Goal: Use online tool/utility: Utilize a website feature to perform a specific function

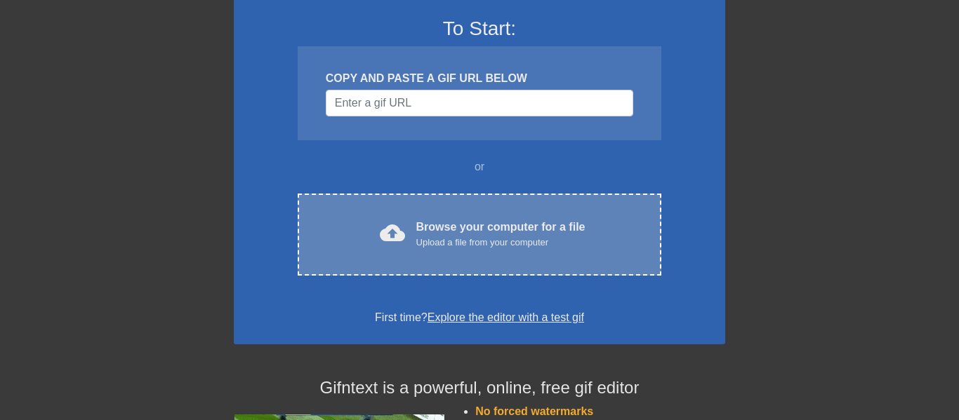
scroll to position [121, 0]
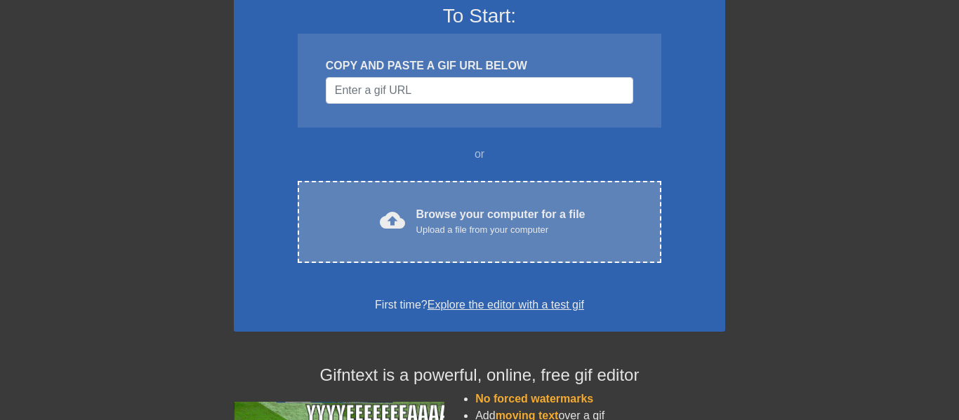
click at [536, 210] on div "Browse your computer for a file Upload a file from your computer" at bounding box center [500, 221] width 169 height 31
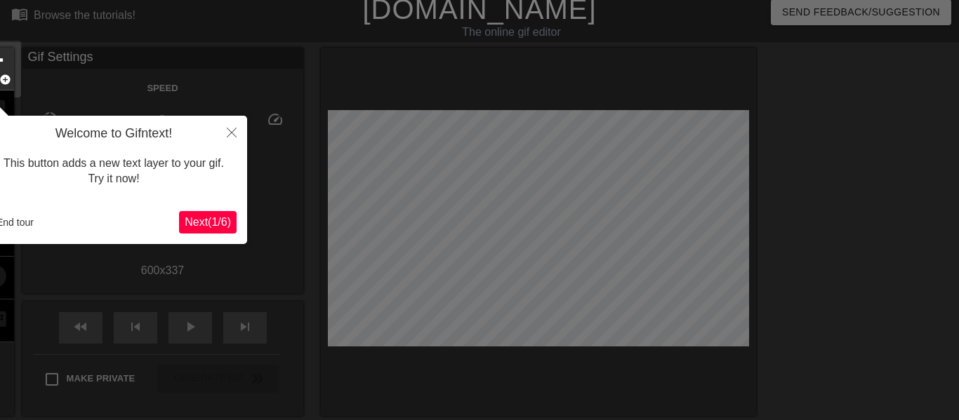
scroll to position [34, 0]
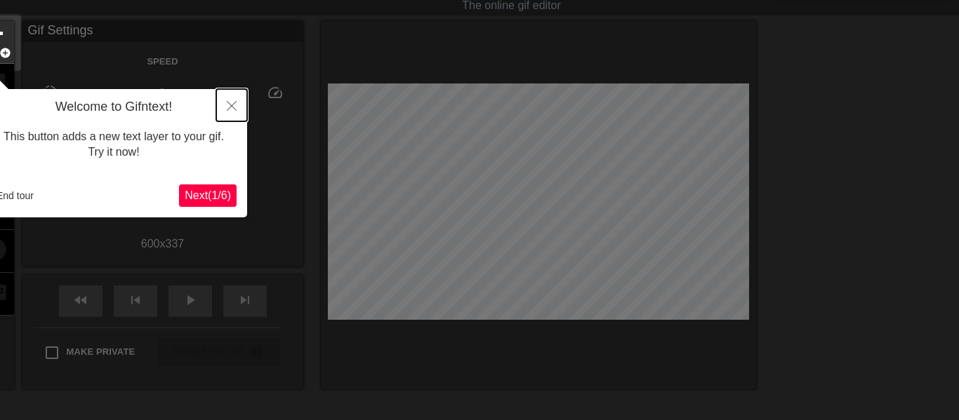
click at [230, 101] on icon "Close" at bounding box center [232, 106] width 10 height 10
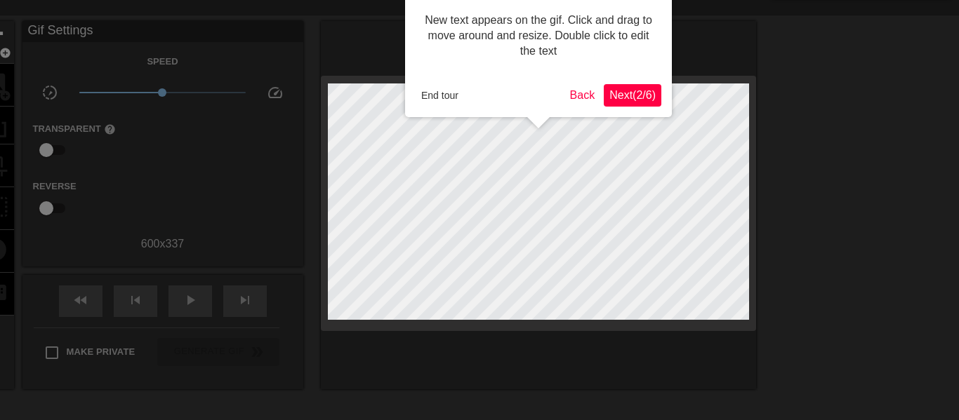
scroll to position [0, 0]
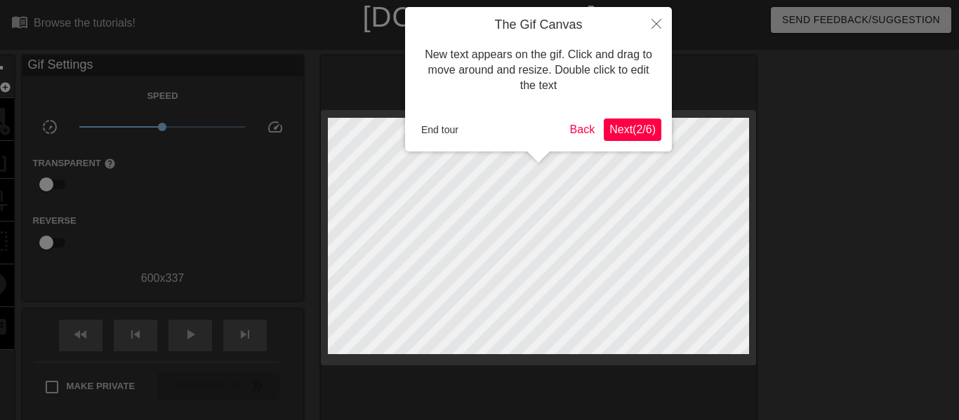
click at [631, 124] on span "Next ( 2 / 6 )" at bounding box center [632, 130] width 46 height 12
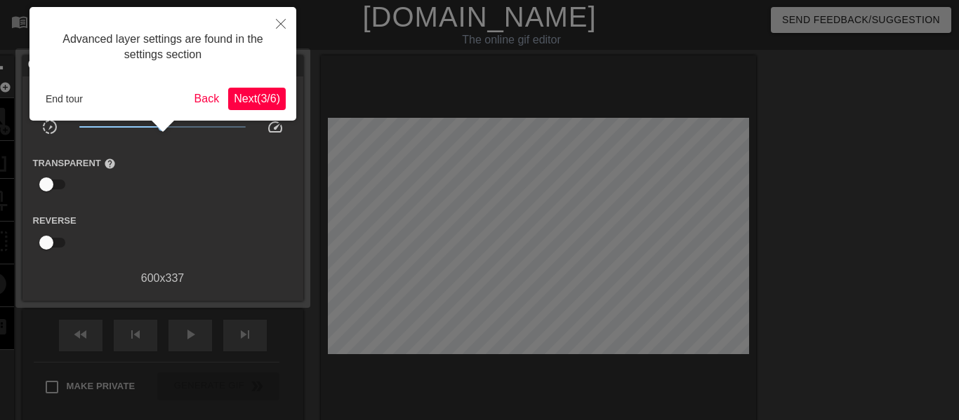
scroll to position [34, 0]
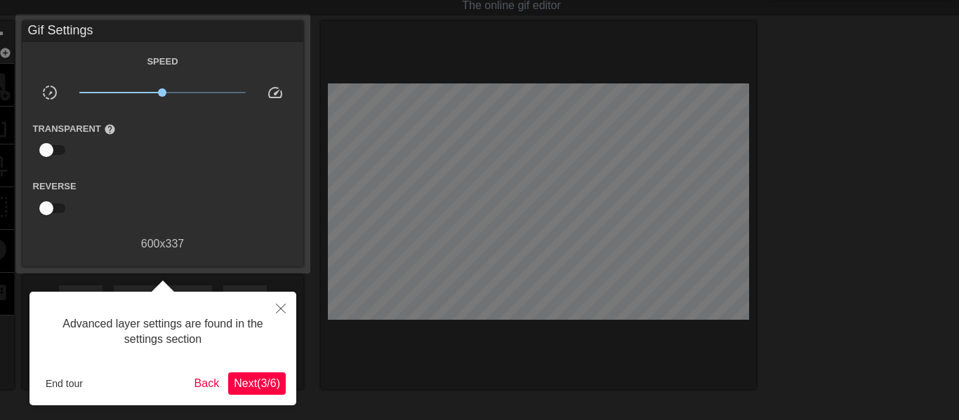
click at [241, 378] on span "Next ( 3 / 6 )" at bounding box center [257, 384] width 46 height 12
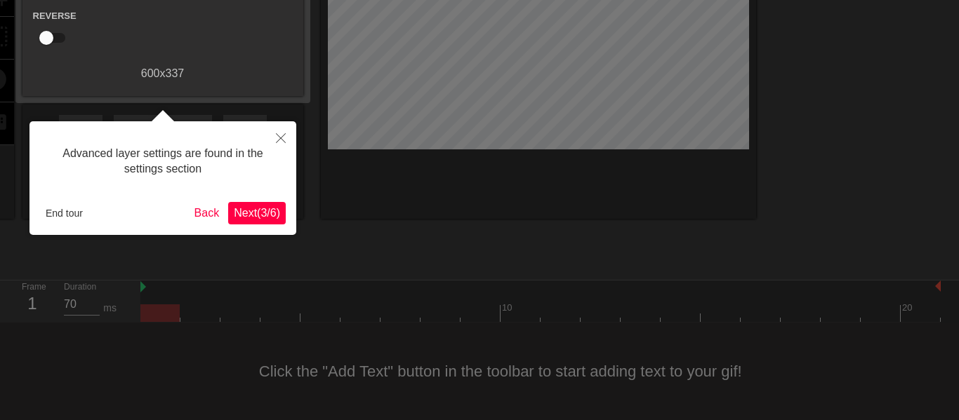
scroll to position [12, 0]
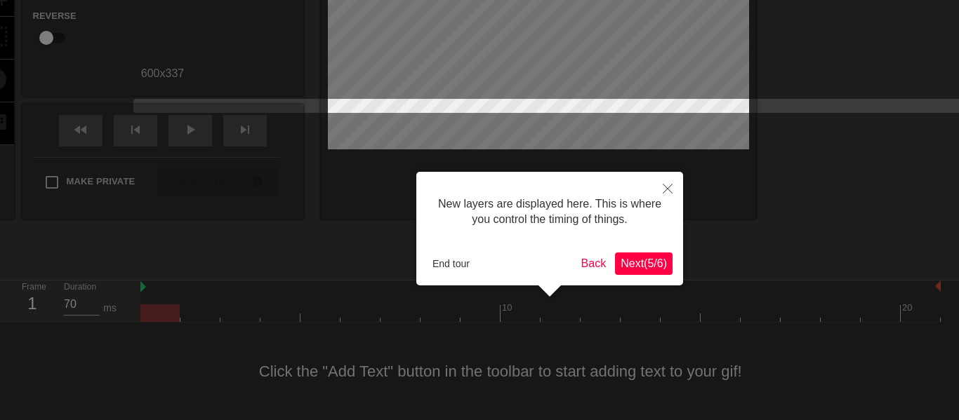
click at [623, 270] on span "Next ( 5 / 6 )" at bounding box center [643, 264] width 46 height 12
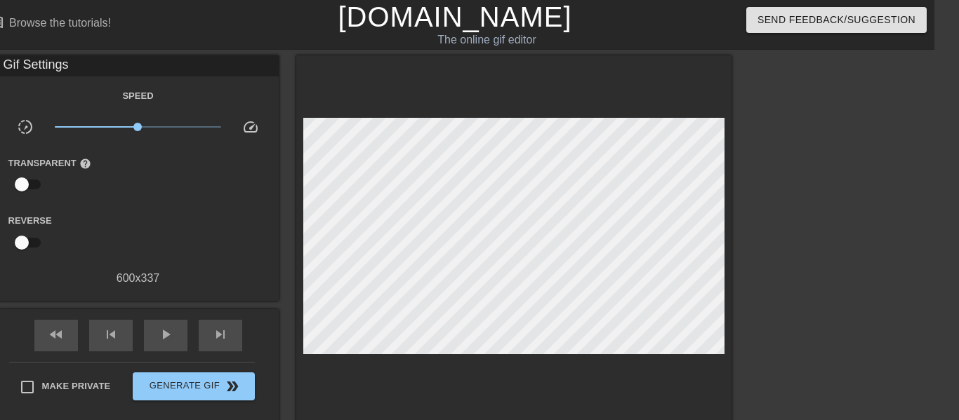
scroll to position [0, 0]
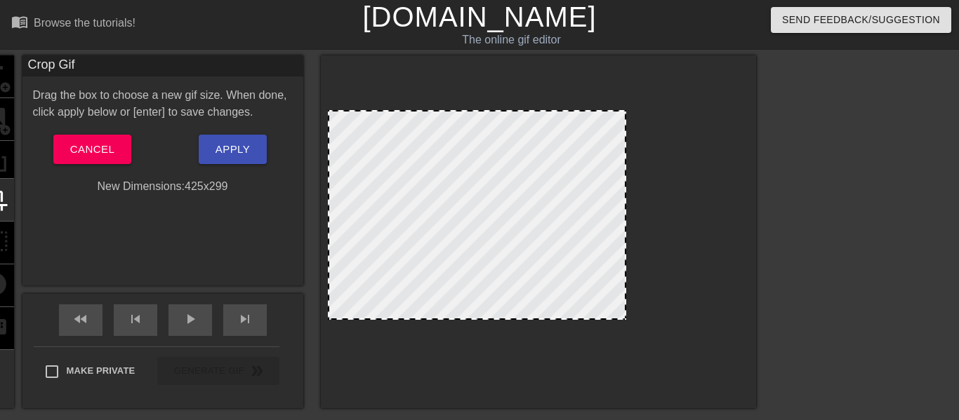
drag, startPoint x: 745, startPoint y: 346, endPoint x: 622, endPoint y: 319, distance: 125.7
click at [622, 319] on div at bounding box center [625, 319] width 14 height 14
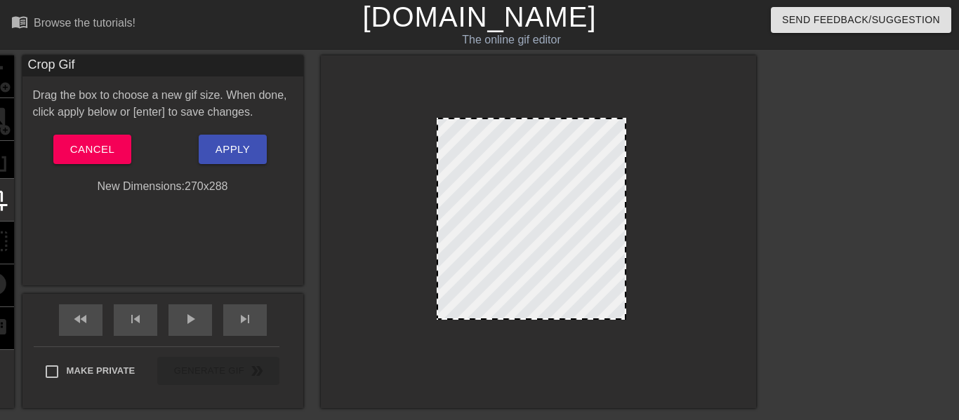
drag, startPoint x: 329, startPoint y: 115, endPoint x: 438, endPoint y: 123, distance: 109.1
click at [232, 145] on span "Apply" at bounding box center [232, 149] width 34 height 18
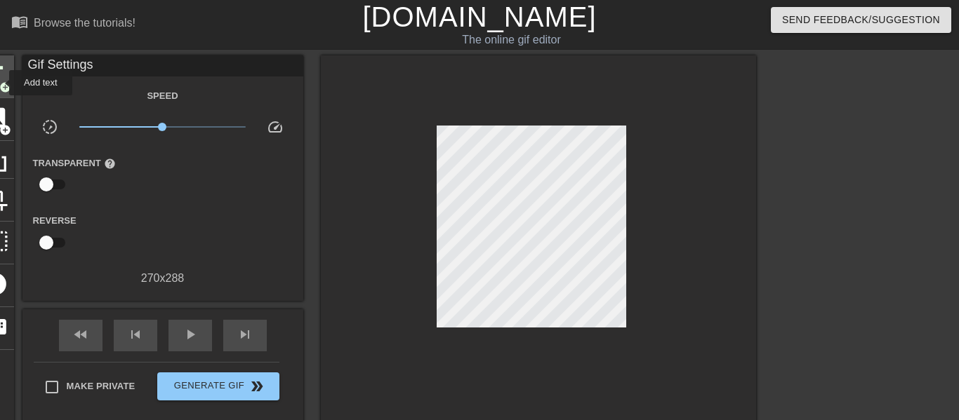
click at [0, 83] on span "add_circle" at bounding box center [5, 87] width 12 height 12
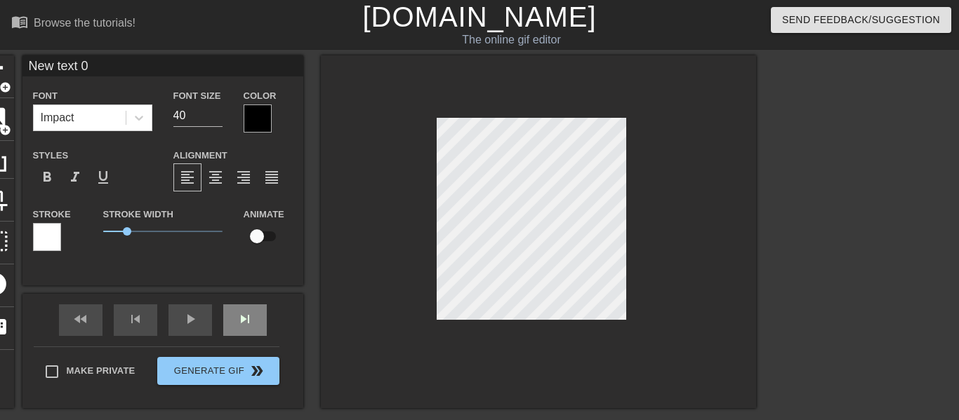
type input "text 0"
type textarea "text 0"
type input "text"
type textarea "text"
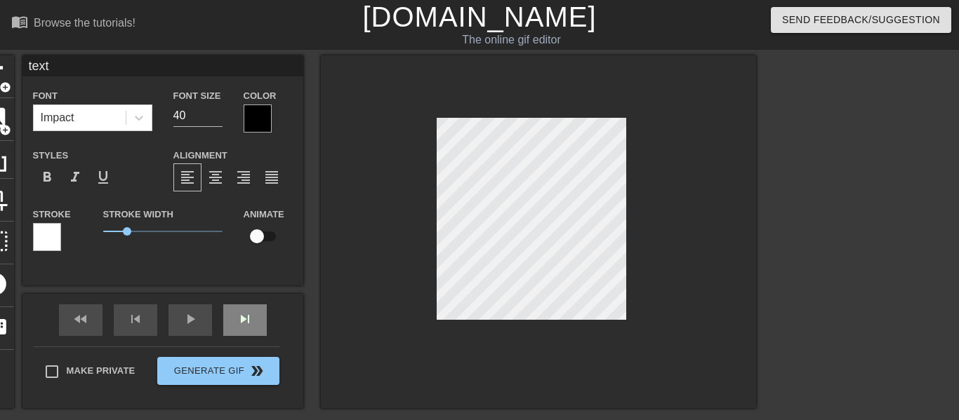
scroll to position [0, 0]
type input "text"
type textarea "text"
type input "tex"
type textarea "tex"
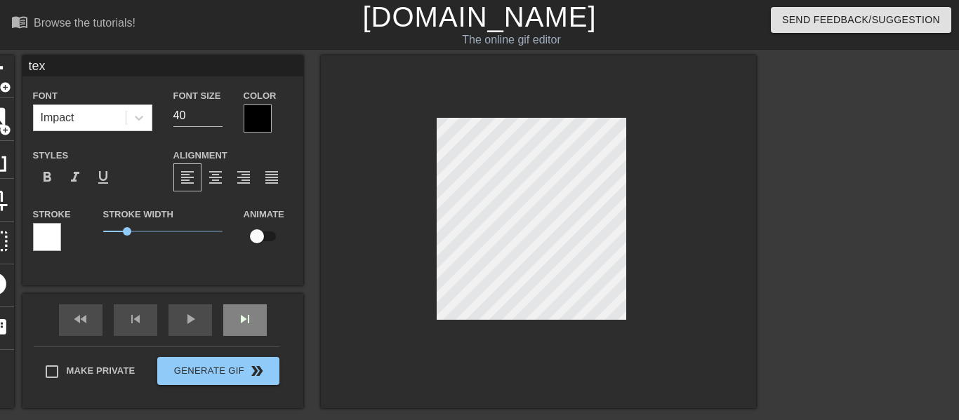
type input "te"
type textarea "te"
type input "t"
type textarea "t"
type input "N"
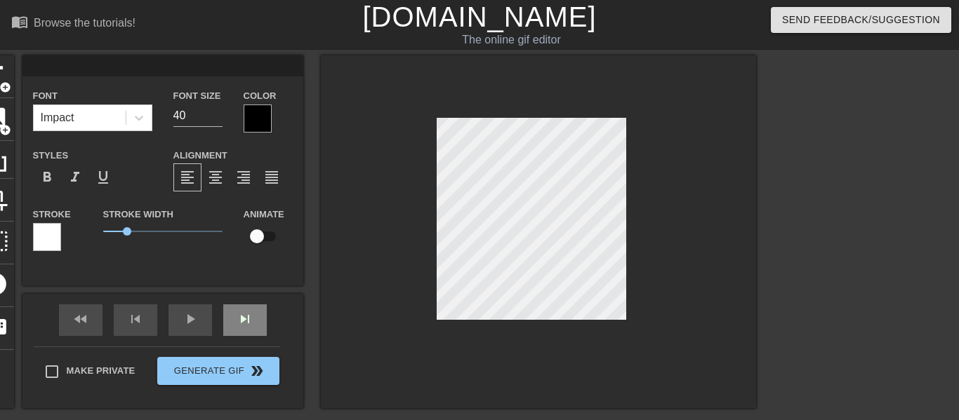
type textarea "N"
type input "Nu"
type textarea "Nuh"
type input "Nuh"
type textarea "Nuh"
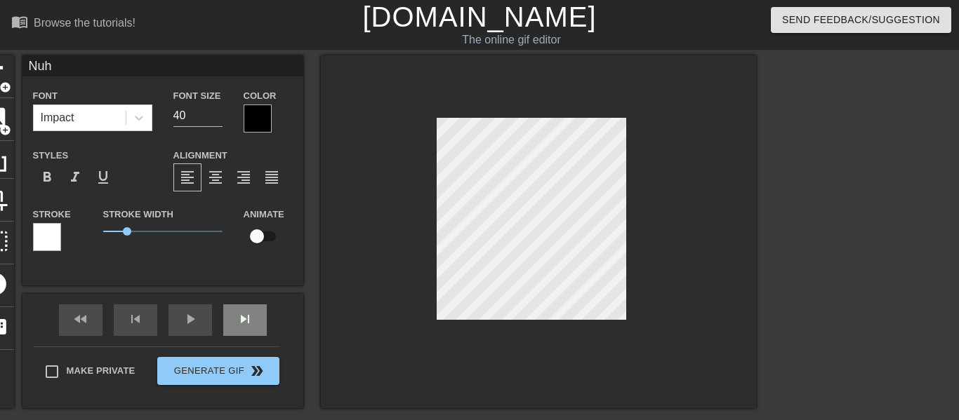
type input "Nuh u"
type textarea "Nuh u"
type input "Nuh uh"
type textarea "Nuh uh"
type input "Nuh uh"
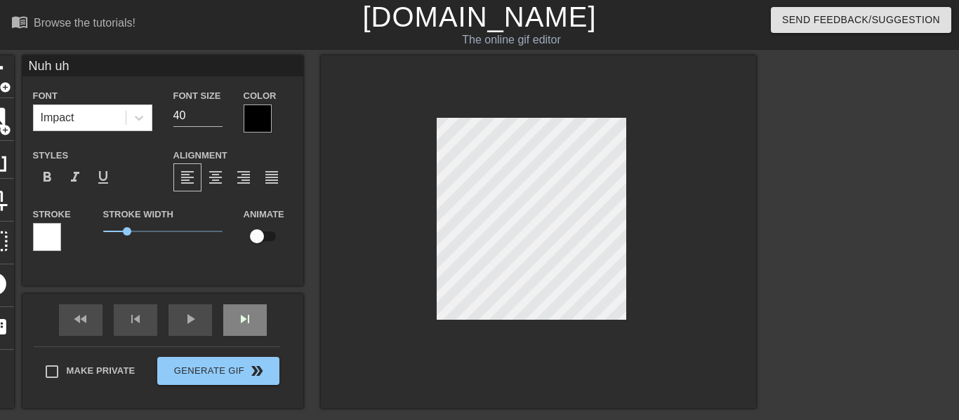
type textarea "Nuh uh"
type input "Nuh uh u"
type textarea "Nuh uh uh"
type input "Nuh uh uh"
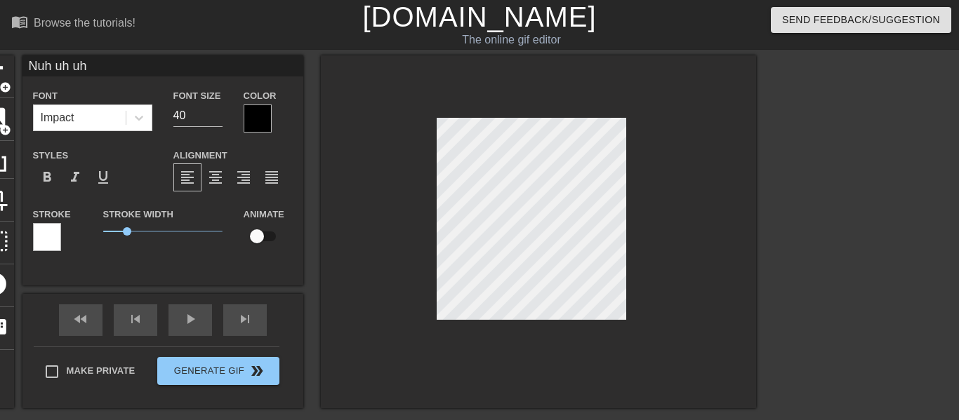
type textarea "Nuh uh uh"
click at [255, 124] on div at bounding box center [258, 119] width 28 height 28
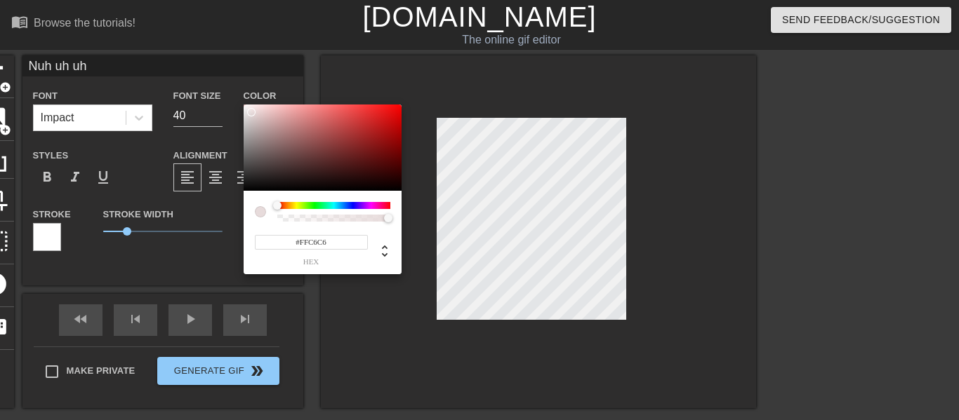
type input "#FFFFFF"
drag, startPoint x: 286, startPoint y: 151, endPoint x: 233, endPoint y: 101, distance: 73.0
click at [233, 101] on div "#FFFFFF hex" at bounding box center [479, 210] width 959 height 420
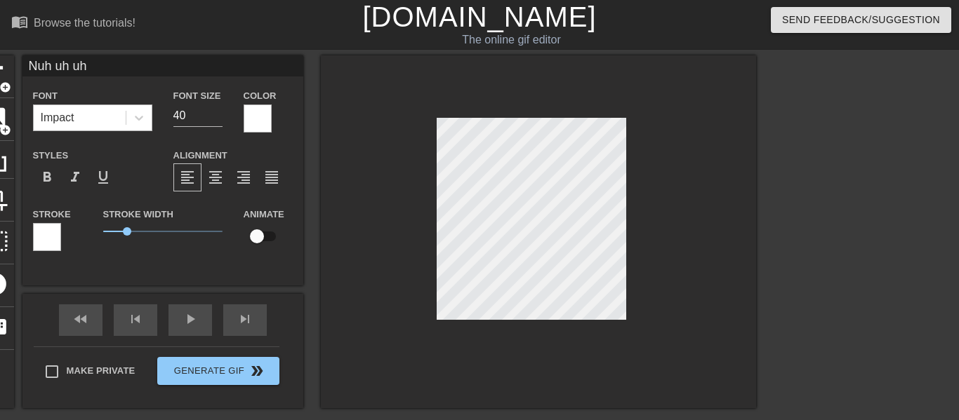
click at [59, 112] on div "Impact" at bounding box center [58, 117] width 34 height 17
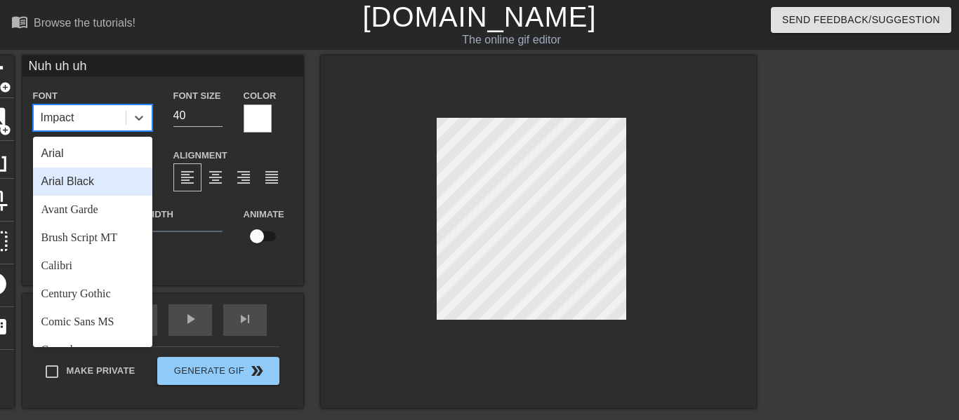
click at [83, 180] on div "Arial Black" at bounding box center [92, 182] width 119 height 28
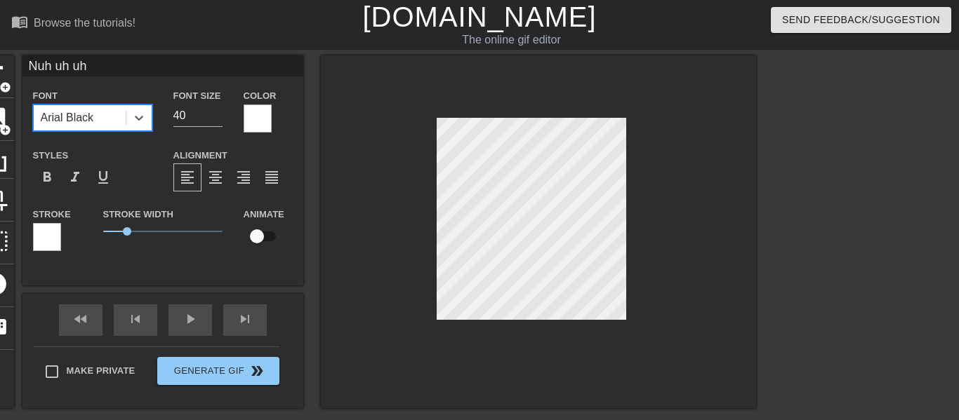
click at [87, 211] on div "Stroke" at bounding box center [57, 235] width 70 height 58
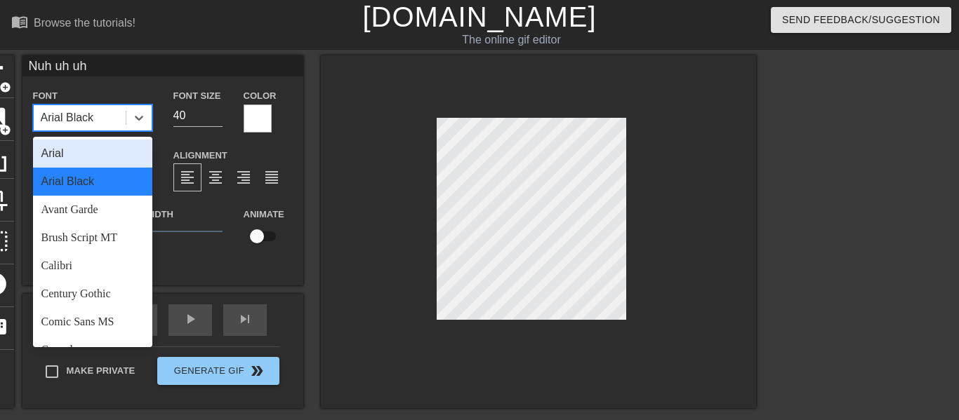
click at [79, 121] on div "Arial Black" at bounding box center [67, 117] width 53 height 17
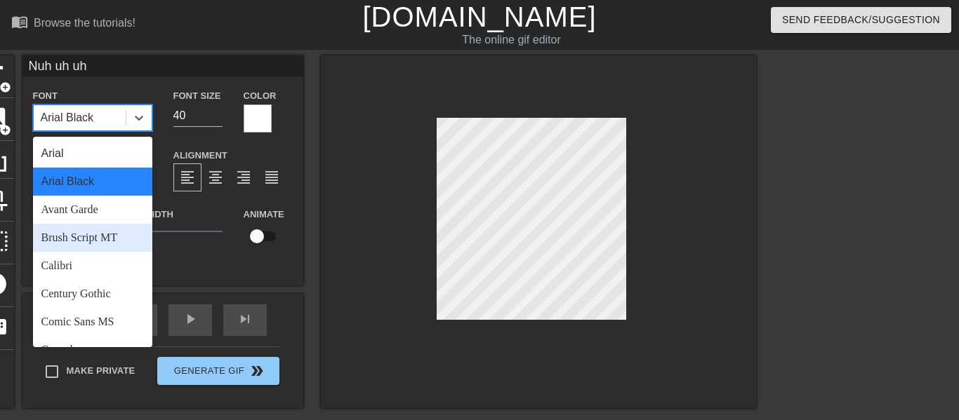
click at [78, 234] on div "Brush Script MT" at bounding box center [92, 238] width 119 height 28
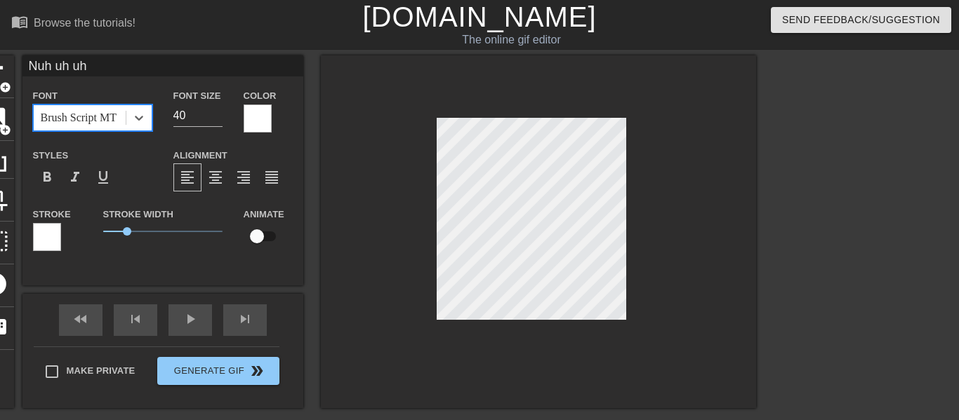
scroll to position [17, 0]
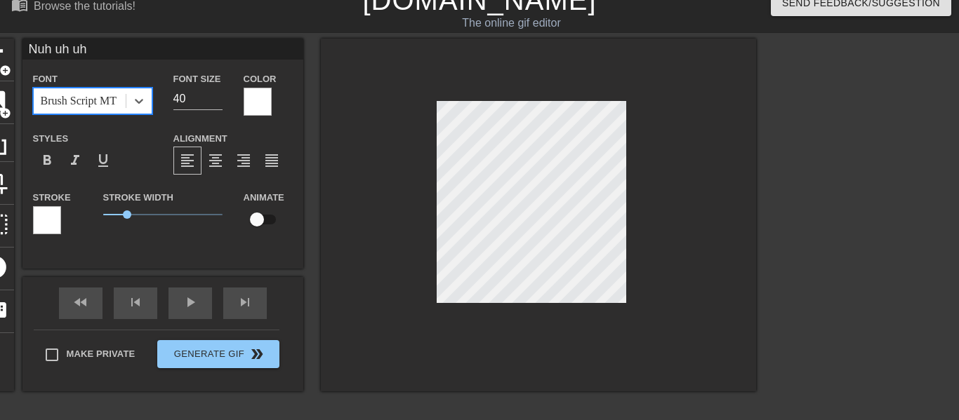
click at [87, 99] on div "Brush Script MT" at bounding box center [79, 101] width 76 height 17
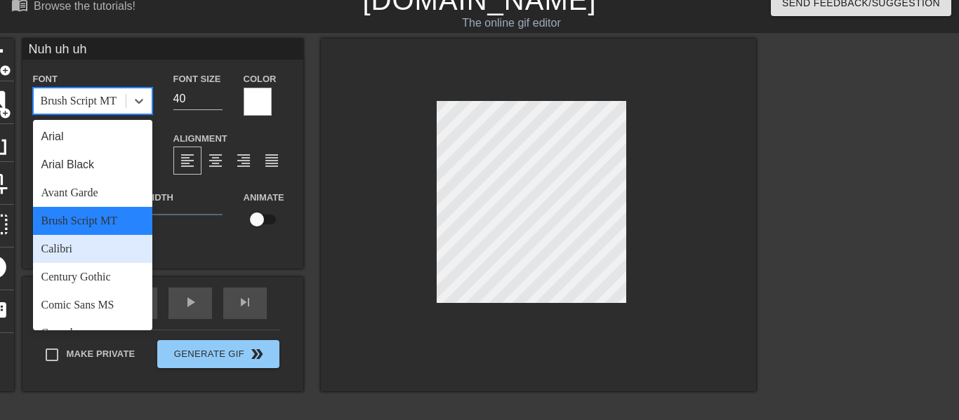
click at [61, 245] on div "Calibri" at bounding box center [92, 249] width 119 height 28
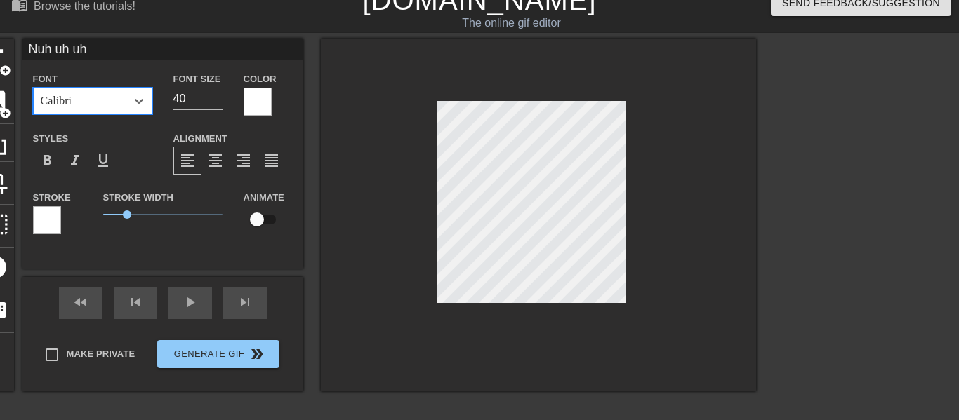
click at [91, 98] on div "Calibri" at bounding box center [80, 100] width 92 height 25
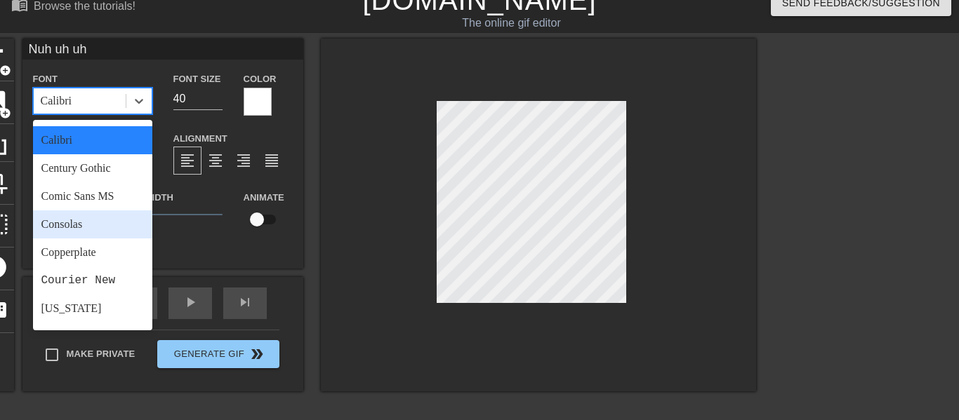
scroll to position [118, 0]
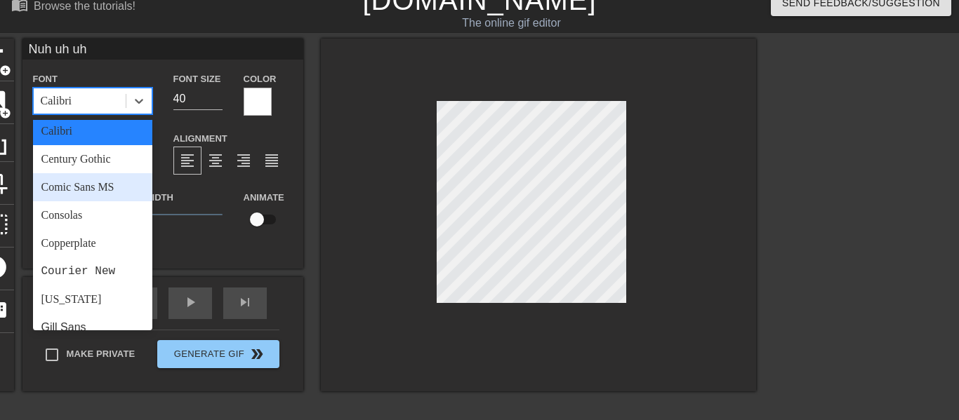
click at [81, 188] on div "Comic Sans MS" at bounding box center [92, 187] width 119 height 28
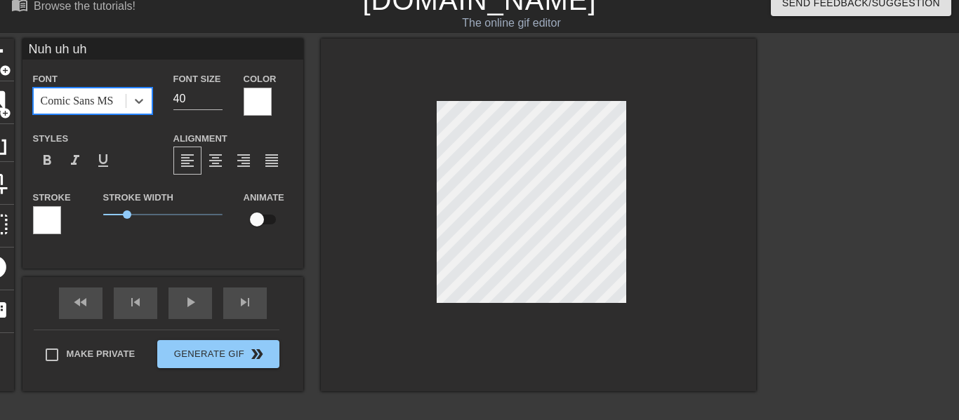
click at [265, 249] on div "Nuh uh uh Font option Comic Sans MS, selected. 0 results available. Select is f…" at bounding box center [162, 154] width 281 height 230
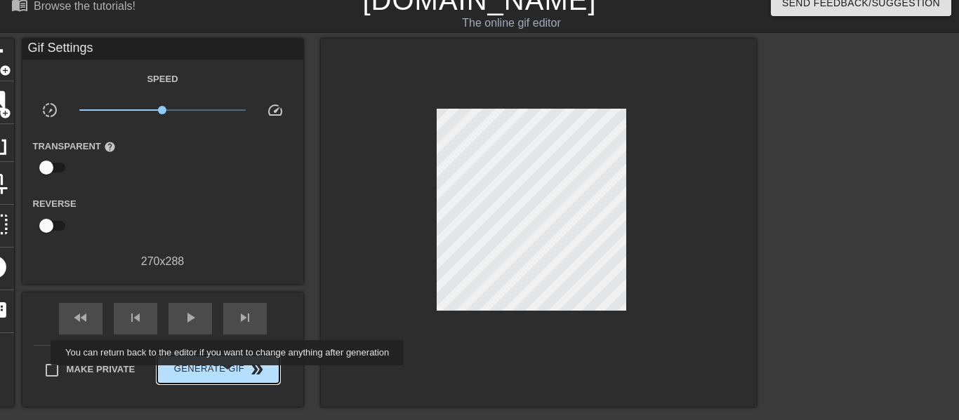
click at [222, 374] on span "Generate Gif double_arrow" at bounding box center [218, 369] width 110 height 17
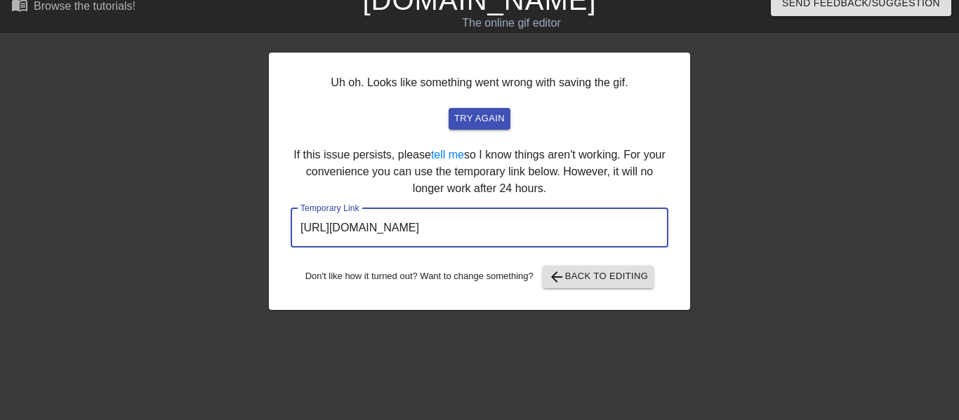
drag, startPoint x: 593, startPoint y: 229, endPoint x: 295, endPoint y: 210, distance: 298.2
click at [295, 210] on input "https://www.gifntext.com/temp_generations/49M7nkJk.gif" at bounding box center [480, 227] width 378 height 39
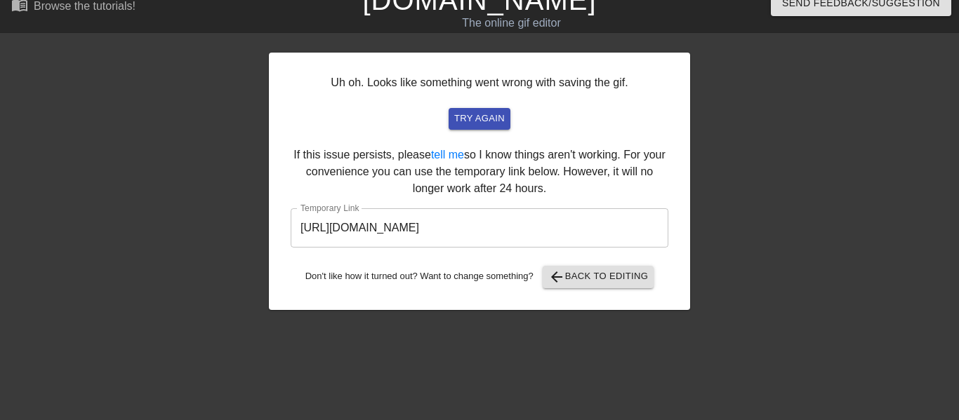
click at [392, 153] on div "Uh oh. Looks like something went wrong with saving the gif. try again If this i…" at bounding box center [479, 182] width 421 height 258
click at [472, 124] on span "try again" at bounding box center [479, 119] width 51 height 16
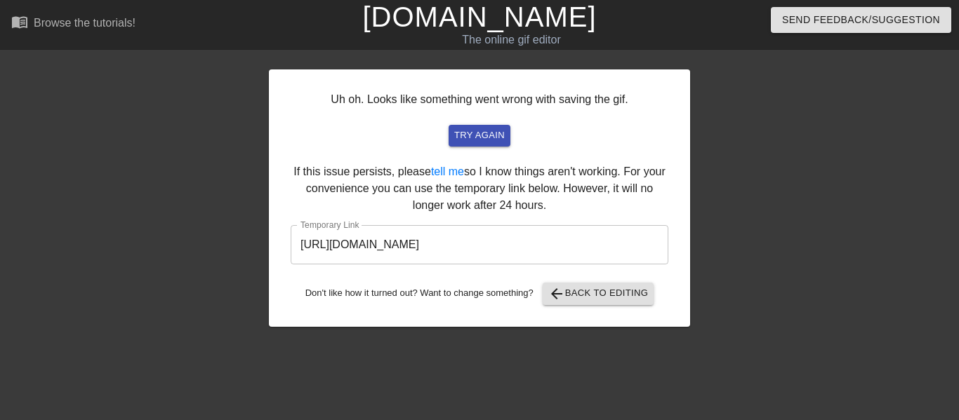
click at [529, 18] on link "[DOMAIN_NAME]" at bounding box center [479, 16] width 234 height 31
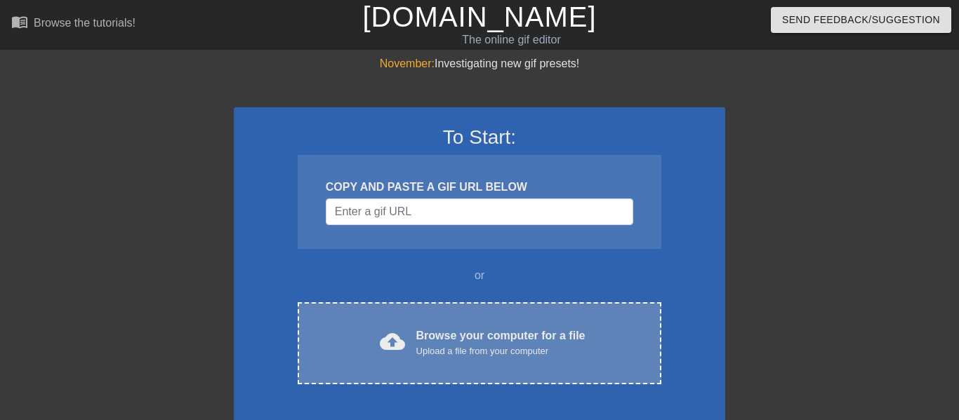
click at [487, 364] on div "cloud_upload Browse your computer for a file Upload a file from your computer C…" at bounding box center [480, 344] width 364 height 82
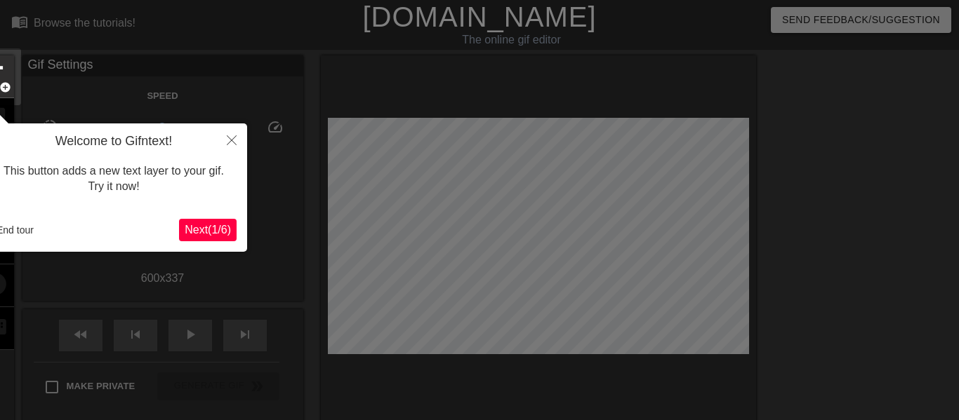
scroll to position [34, 0]
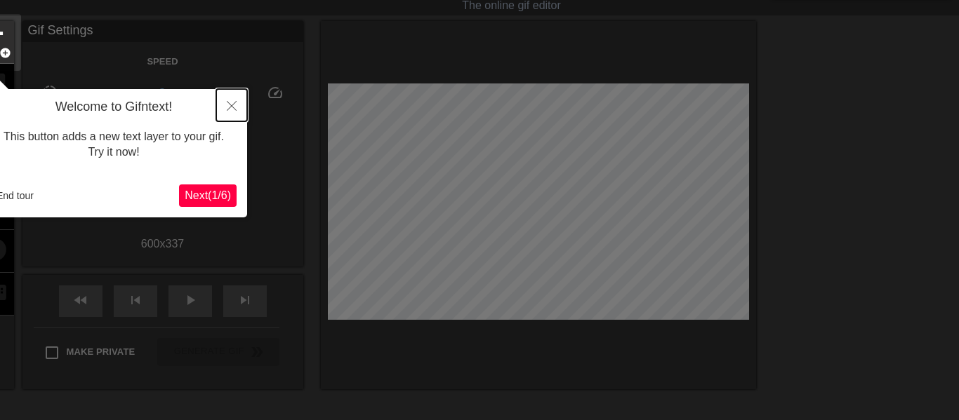
click at [237, 105] on button "Close" at bounding box center [231, 105] width 31 height 32
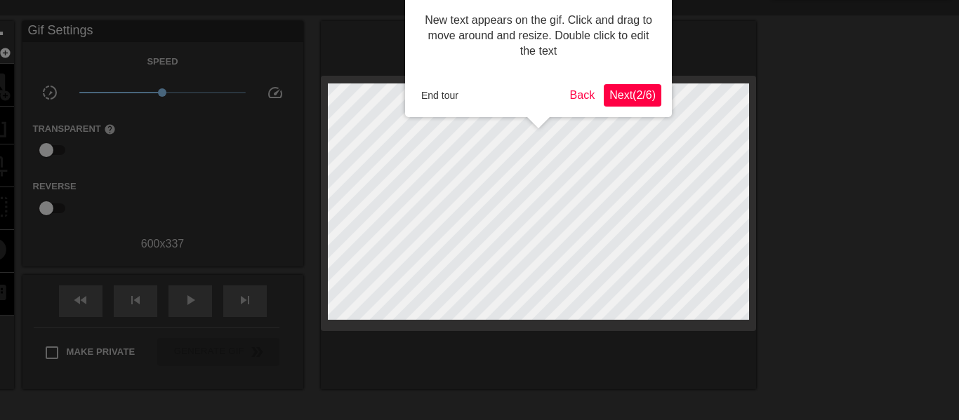
scroll to position [0, 0]
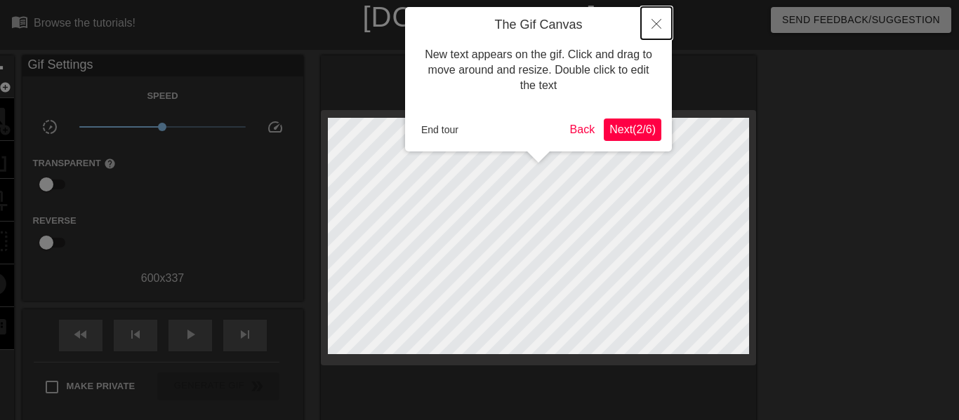
click at [658, 25] on icon "Close" at bounding box center [656, 24] width 10 height 10
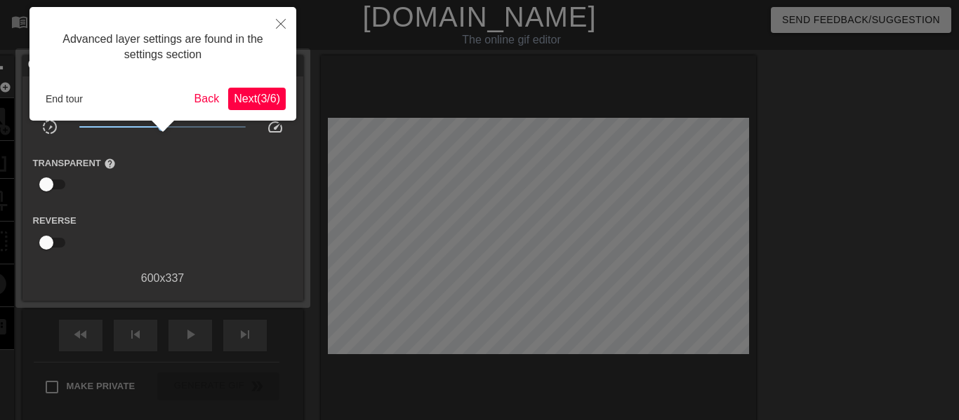
scroll to position [34, 0]
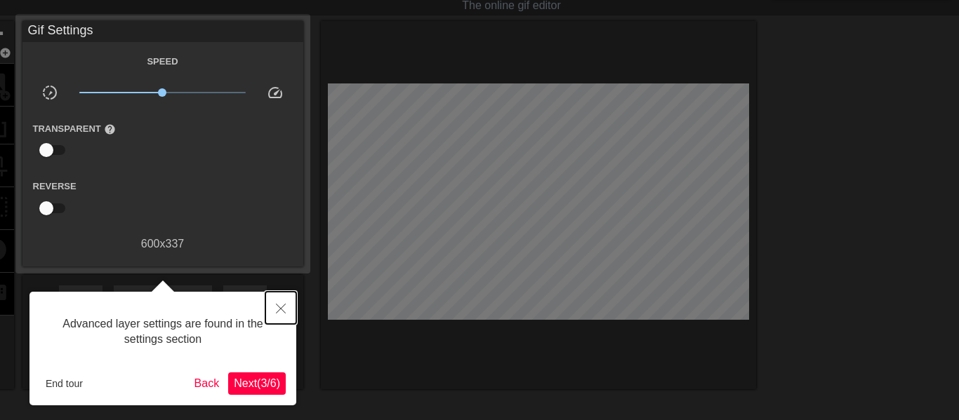
click at [282, 310] on icon "Close" at bounding box center [281, 309] width 10 height 10
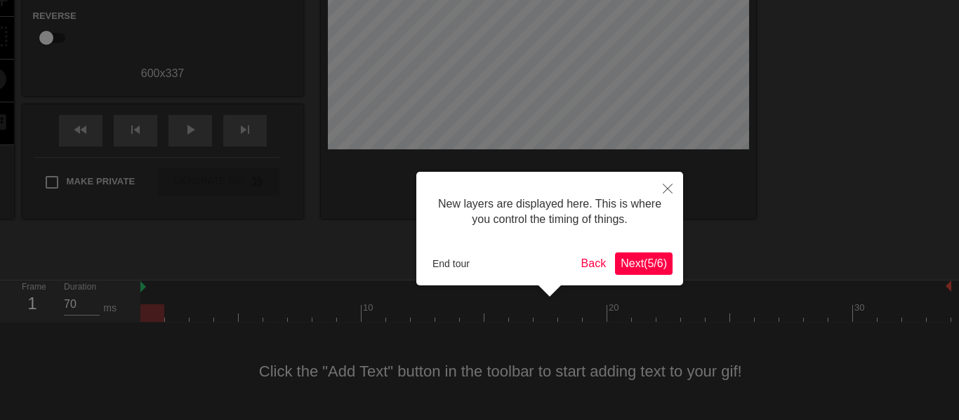
scroll to position [12, 0]
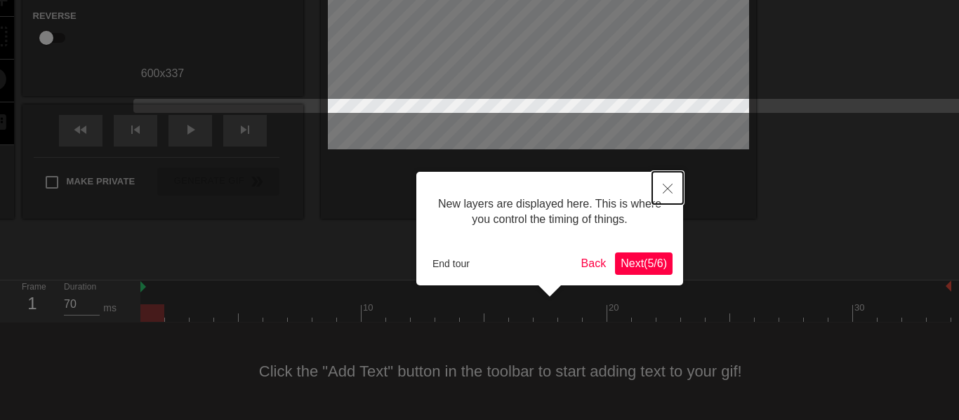
click at [666, 186] on icon "Close" at bounding box center [668, 189] width 10 height 10
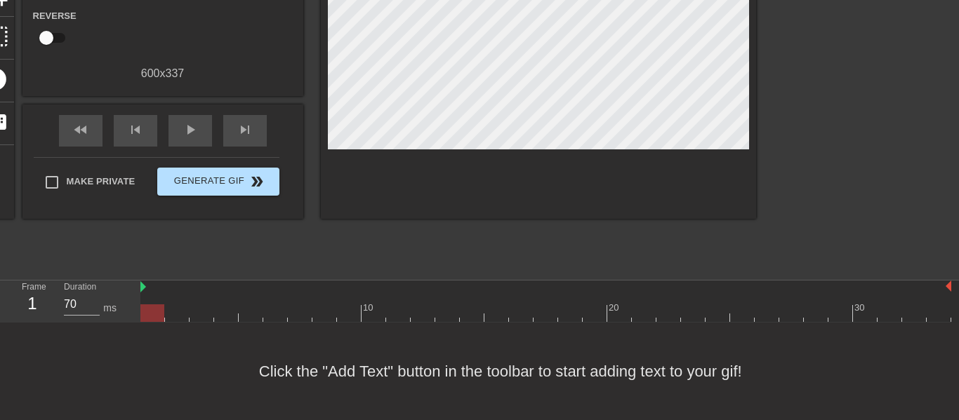
scroll to position [0, 0]
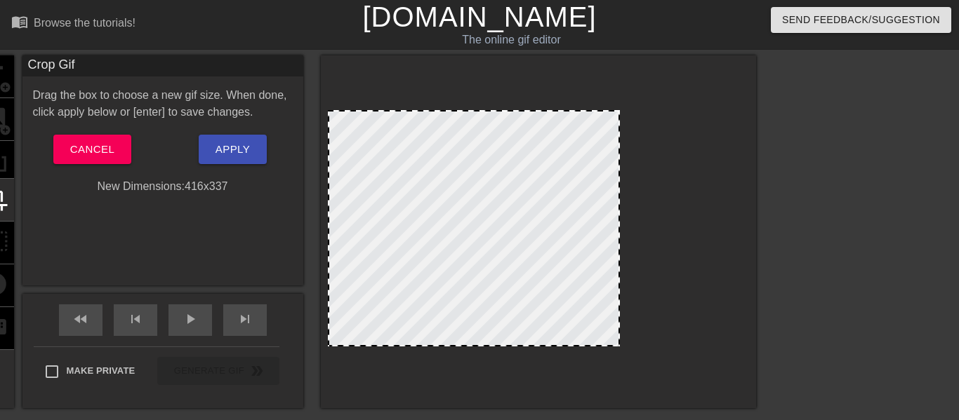
drag, startPoint x: 747, startPoint y: 345, endPoint x: 618, endPoint y: 345, distance: 129.1
click at [474, 112] on span at bounding box center [474, 112] width 0 height 0
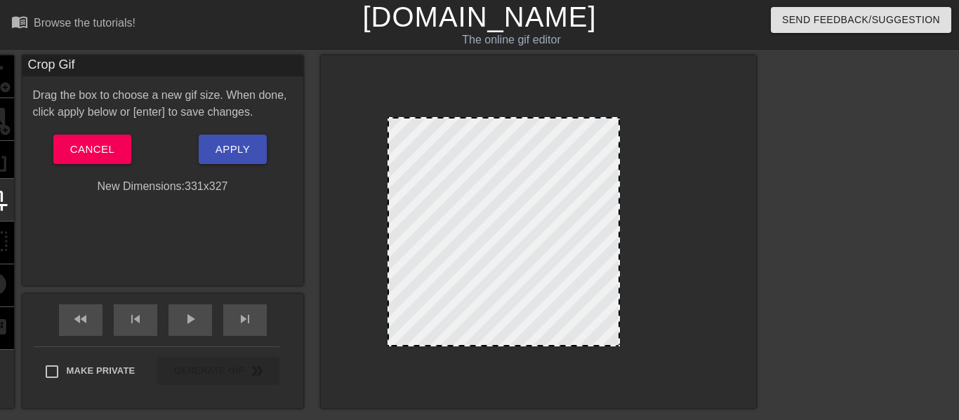
drag, startPoint x: 329, startPoint y: 114, endPoint x: 389, endPoint y: 121, distance: 60.1
click at [234, 147] on span "Apply" at bounding box center [232, 149] width 34 height 18
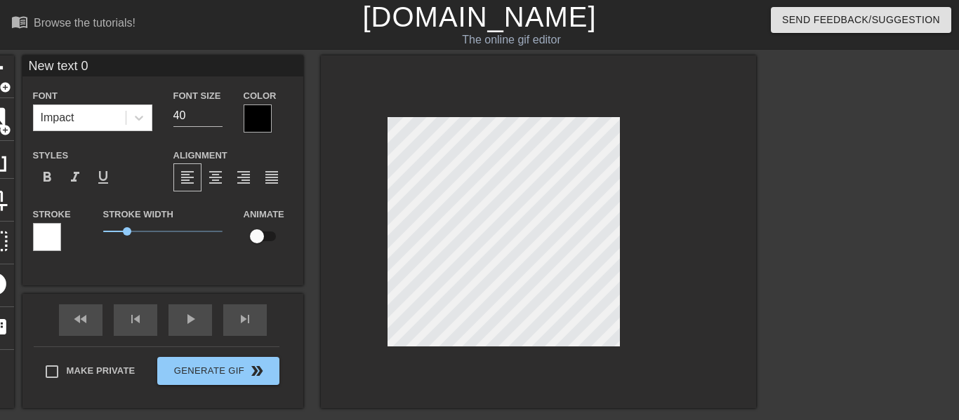
type input "New 0"
type textarea "New 0"
type input "New 0"
type textarea "New 0"
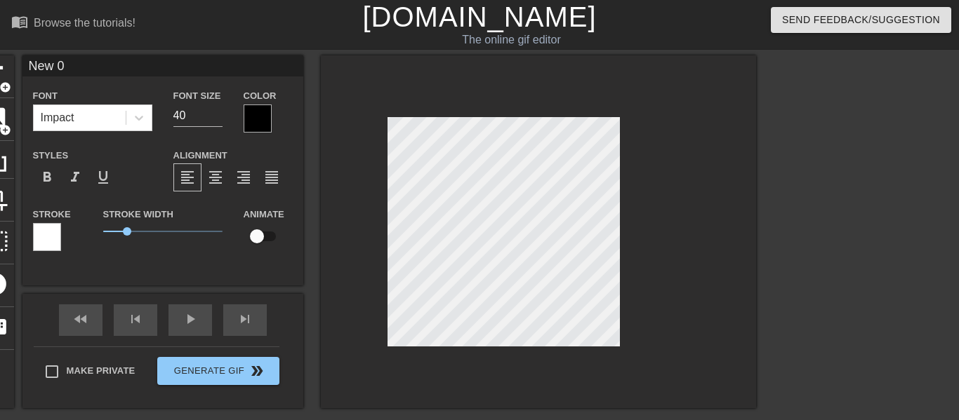
type input "New"
type textarea "New"
type input "New"
type textarea "New"
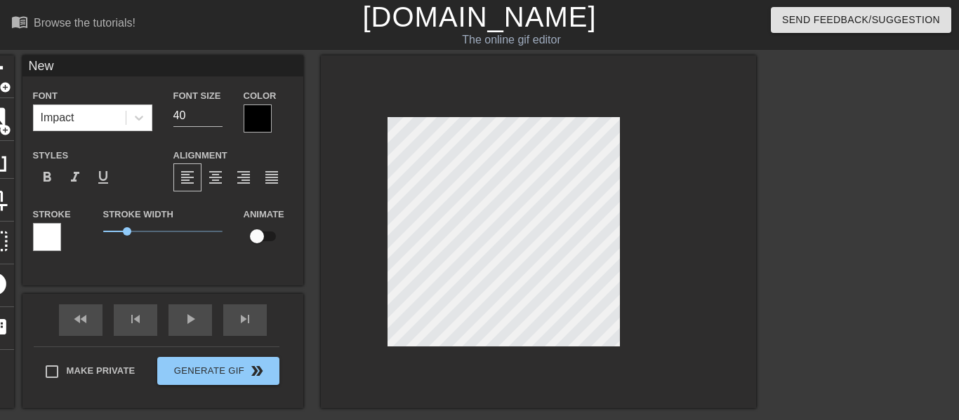
type input "Ne"
type textarea "Ne"
type input "N"
type textarea "N"
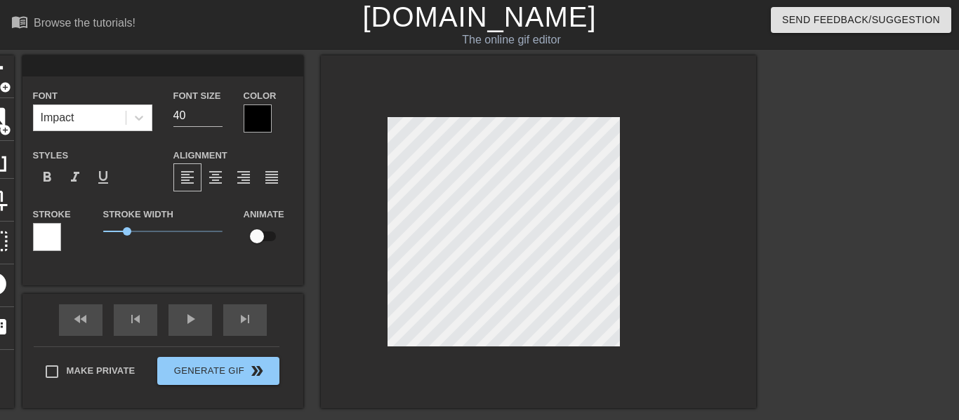
type input "I"
type textarea "I"
type input "I"
type textarea "I"
type input "I l"
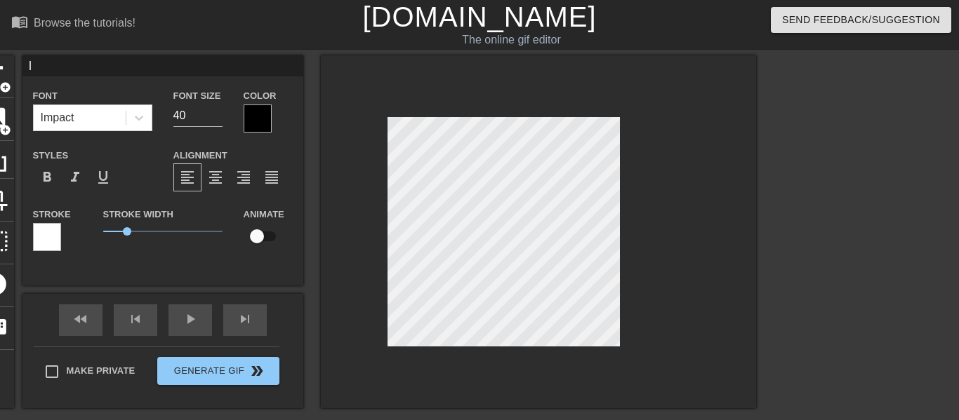
type textarea "I l"
type input "I li"
type textarea "I li"
type input "I lik"
type textarea "I like"
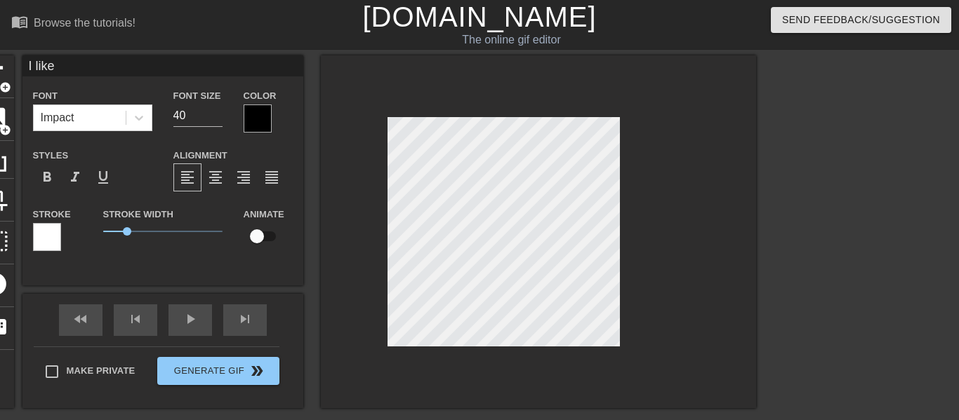
type input "I like"
type textarea "I like f"
type input "I like [DEMOGRAPHIC_DATA]"
type textarea "I like fem"
type input "I like femb"
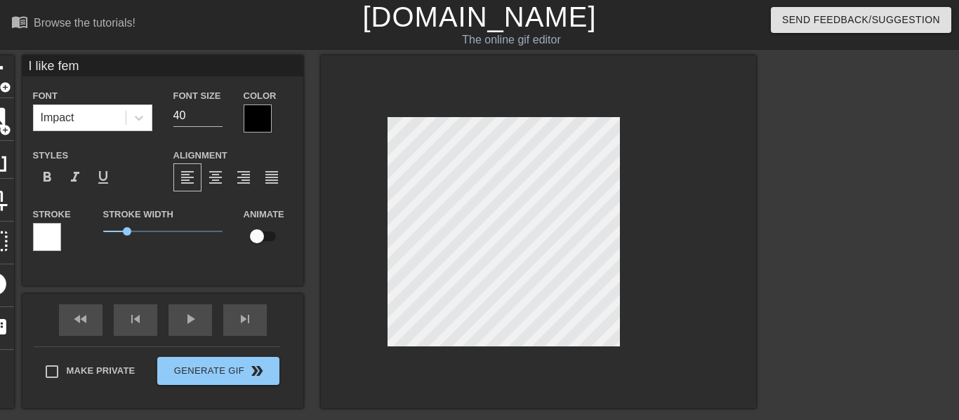
type textarea "I like femb"
type input "I like fembo"
type textarea "I like fembo"
type input "I like femboy"
type textarea "I like femboy"
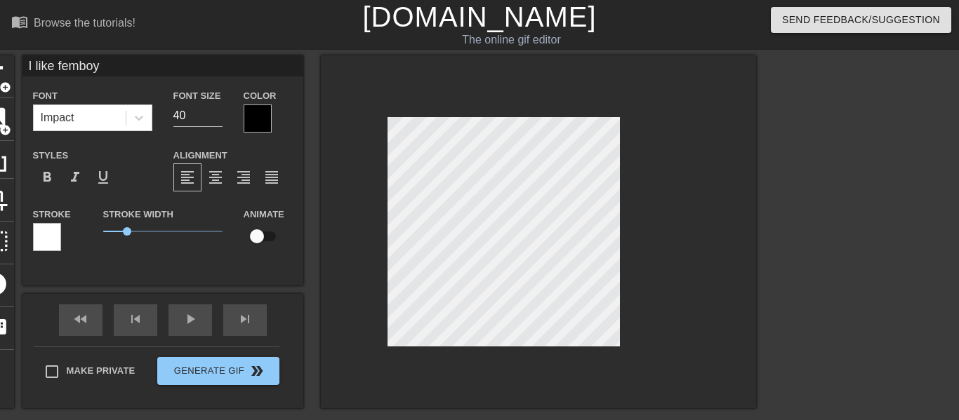
type input "I like femboys"
type textarea "I like femboys"
click at [259, 116] on div at bounding box center [258, 119] width 28 height 28
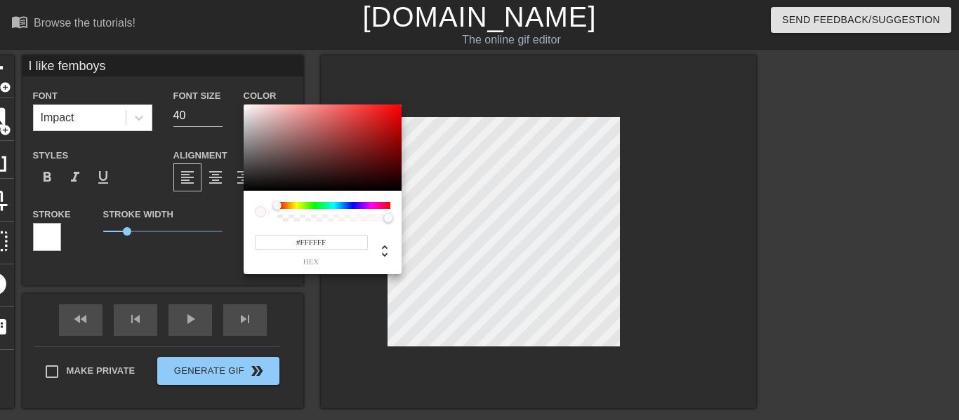
drag, startPoint x: 267, startPoint y: 166, endPoint x: 239, endPoint y: 100, distance: 70.8
click at [239, 100] on div "#FFFFFF hex" at bounding box center [479, 210] width 959 height 420
type input "#000000"
drag, startPoint x: 289, startPoint y: 143, endPoint x: 208, endPoint y: 223, distance: 113.7
click at [208, 223] on div "#000000 hex" at bounding box center [479, 210] width 959 height 420
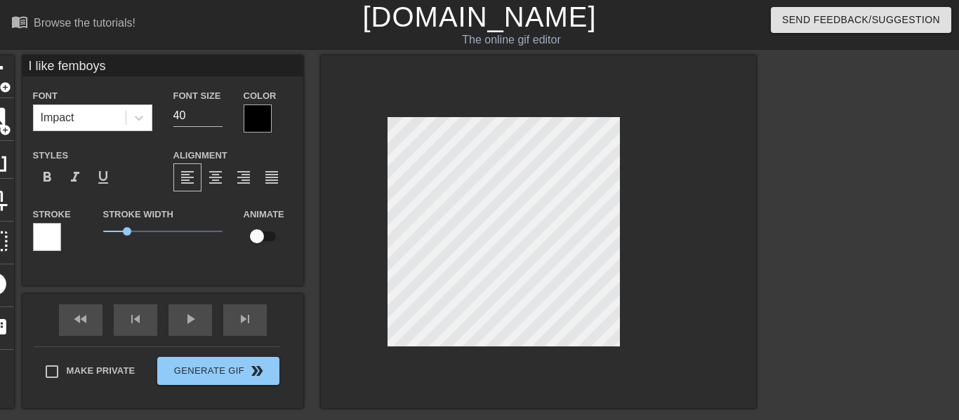
click at [257, 114] on div at bounding box center [258, 119] width 28 height 28
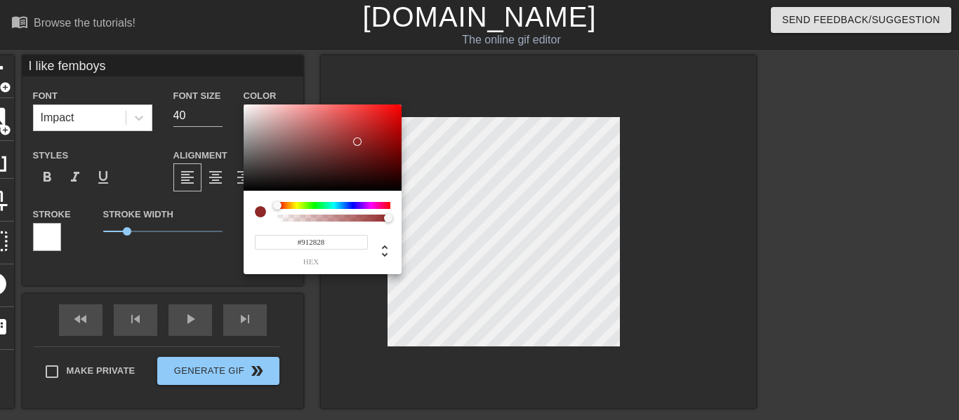
drag, startPoint x: 310, startPoint y: 168, endPoint x: 359, endPoint y: 140, distance: 57.5
click at [359, 140] on div at bounding box center [323, 148] width 158 height 87
type input "#000000"
click at [246, 192] on div "#000000 hex" at bounding box center [323, 233] width 158 height 84
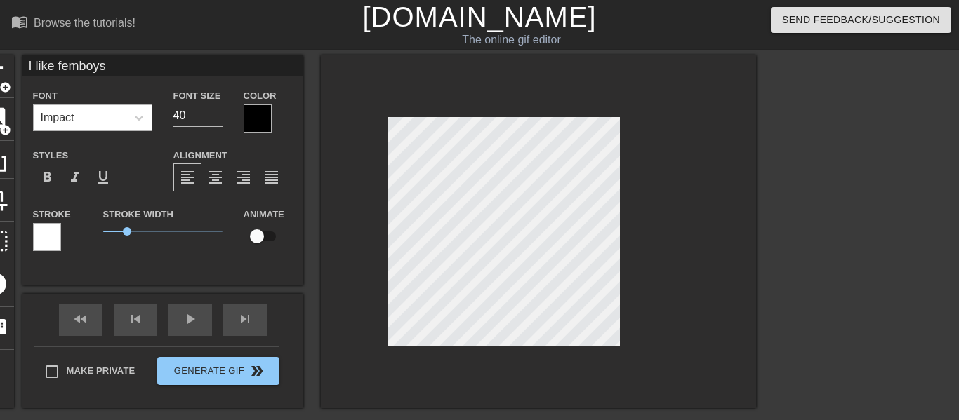
click at [66, 109] on div "Impact" at bounding box center [58, 117] width 34 height 17
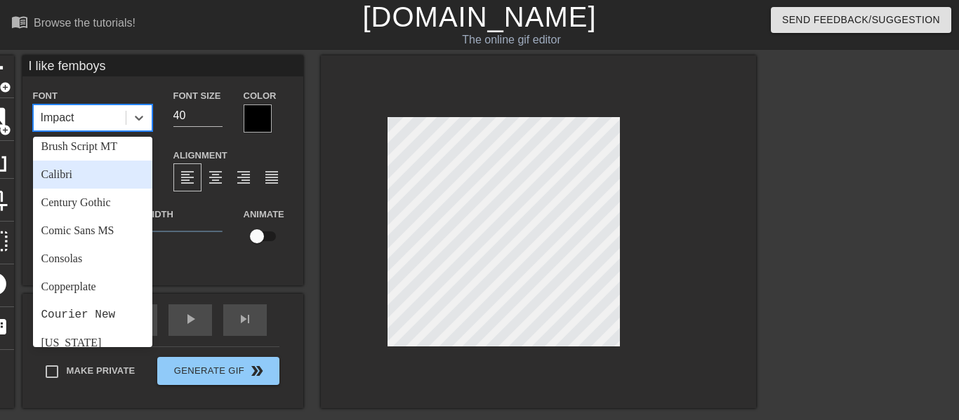
scroll to position [94, 0]
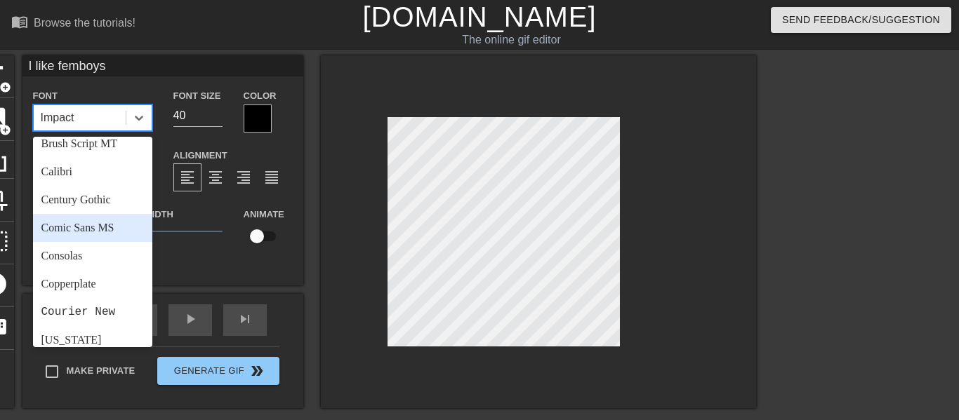
click at [81, 232] on div "Comic Sans MS" at bounding box center [92, 228] width 119 height 28
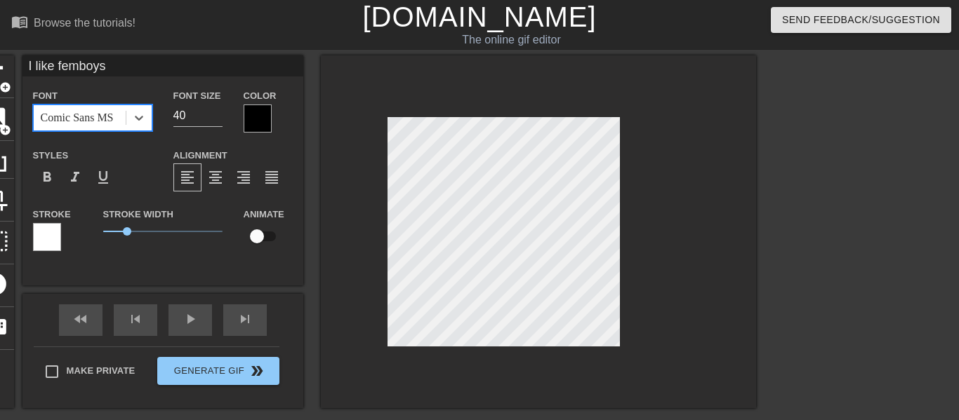
click at [225, 260] on div "Stroke Width 1" at bounding box center [163, 235] width 140 height 58
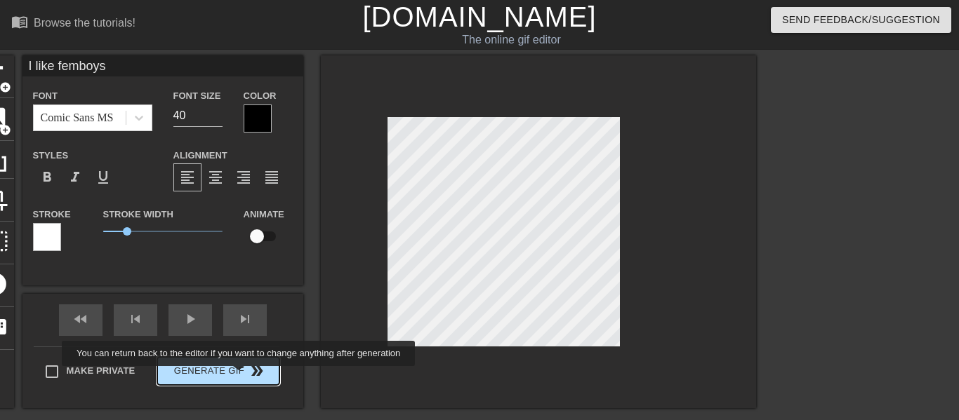
click at [233, 372] on button "Generate Gif double_arrow" at bounding box center [217, 371] width 121 height 28
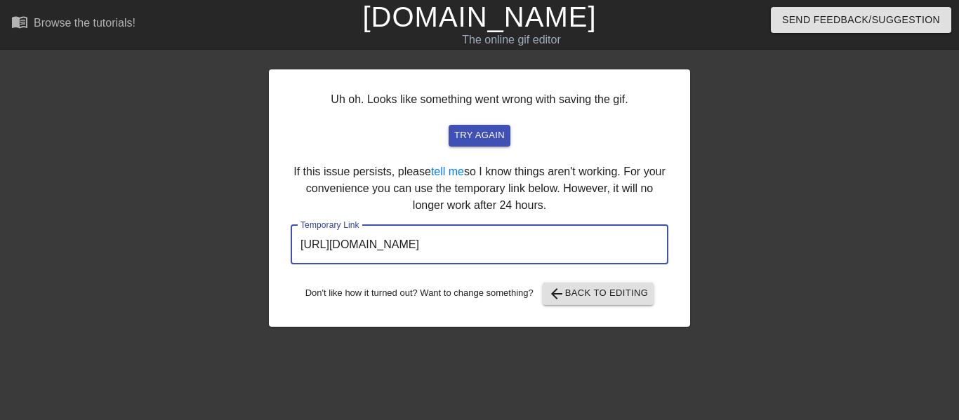
drag, startPoint x: 623, startPoint y: 248, endPoint x: 288, endPoint y: 257, distance: 334.9
click at [288, 257] on div "Uh oh. Looks like something went wrong with saving the gif. try again If this i…" at bounding box center [479, 198] width 421 height 258
